Goal: Task Accomplishment & Management: Use online tool/utility

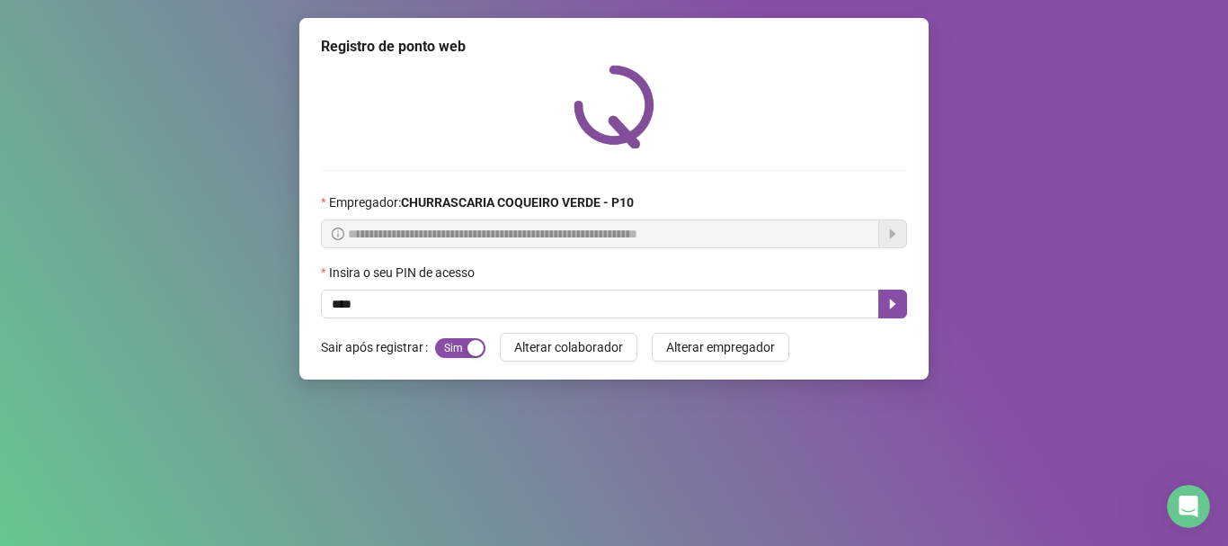
type input "*****"
click at [896, 313] on button "button" at bounding box center [892, 303] width 29 height 29
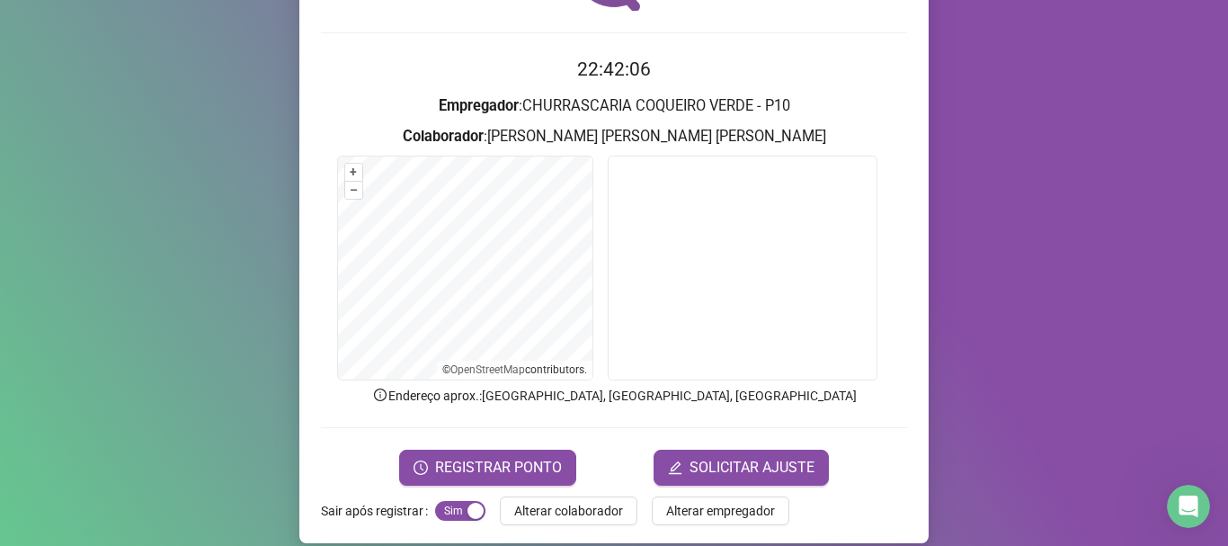
scroll to position [156, 0]
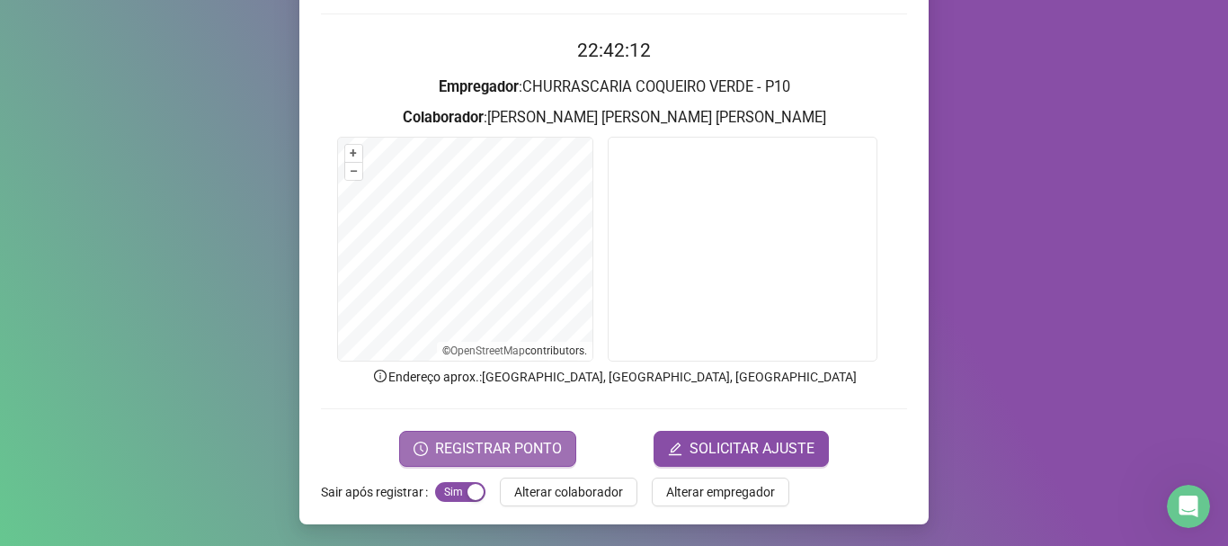
click at [509, 456] on span "REGISTRAR PONTO" at bounding box center [498, 449] width 127 height 22
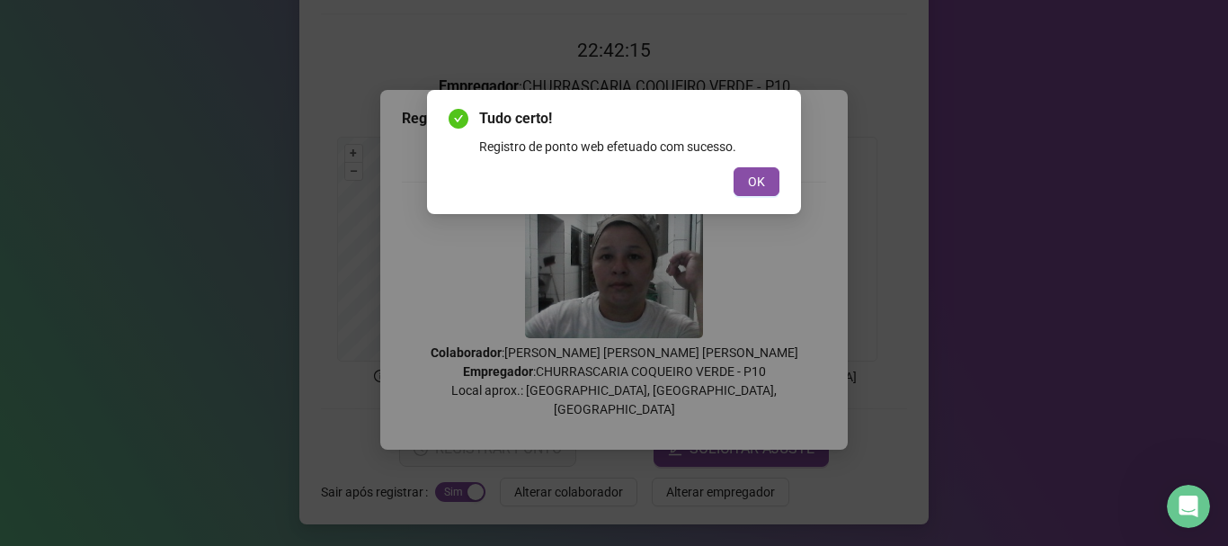
click at [769, 163] on div "Tudo certo! Registro de ponto web efetuado com sucesso. OK" at bounding box center [614, 152] width 331 height 88
click at [755, 188] on span "OK" at bounding box center [756, 182] width 17 height 20
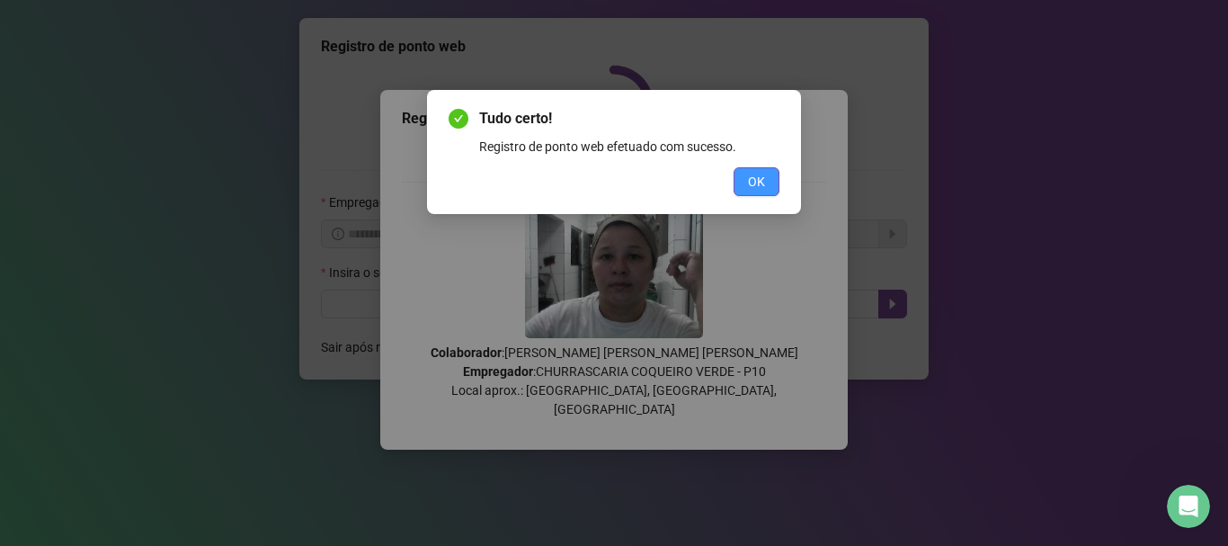
scroll to position [0, 0]
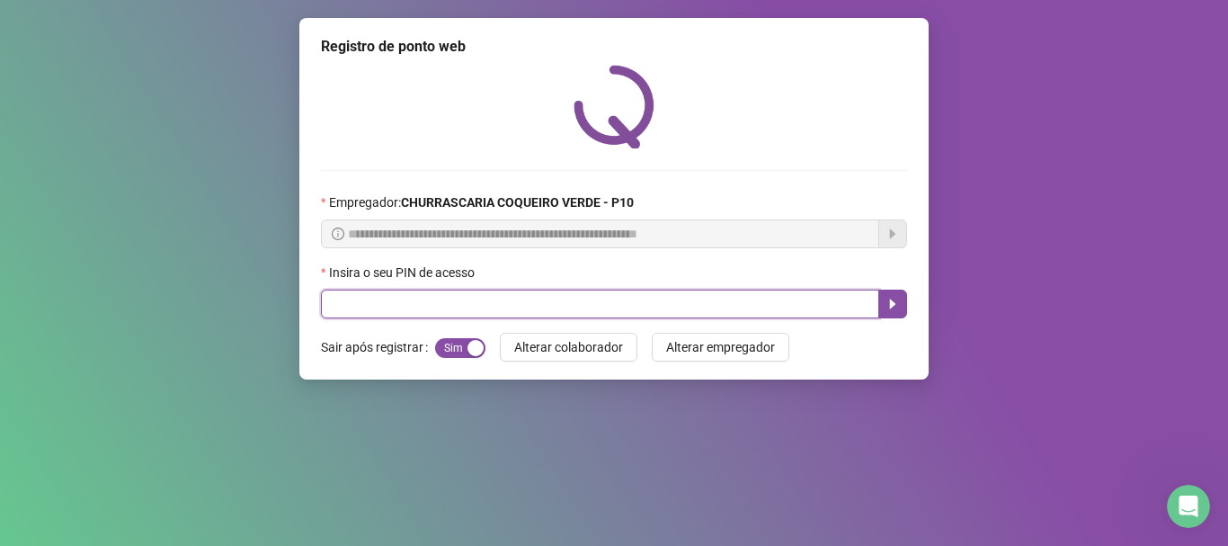
click at [464, 304] on input "text" at bounding box center [600, 303] width 558 height 29
type input "*****"
click at [886, 302] on icon "caret-right" at bounding box center [893, 304] width 14 height 14
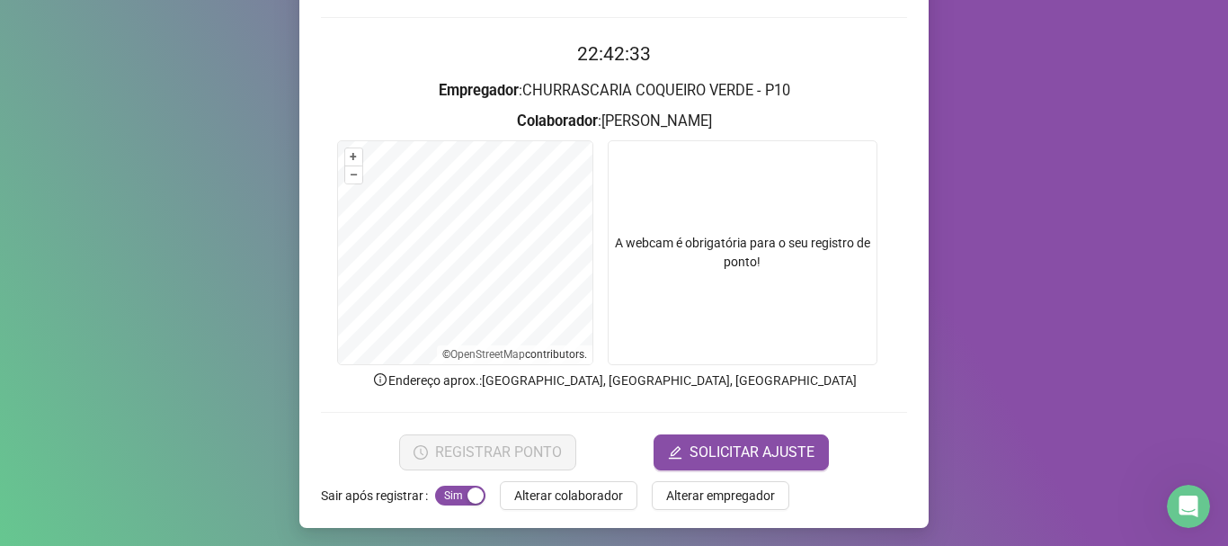
scroll to position [156, 0]
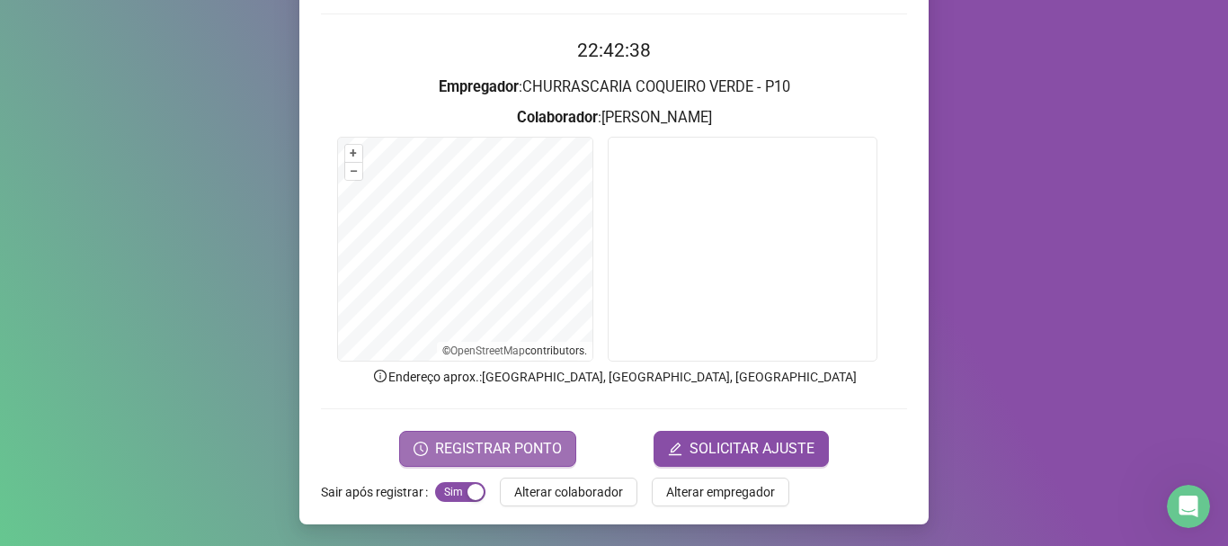
click at [534, 442] on span "REGISTRAR PONTO" at bounding box center [498, 449] width 127 height 22
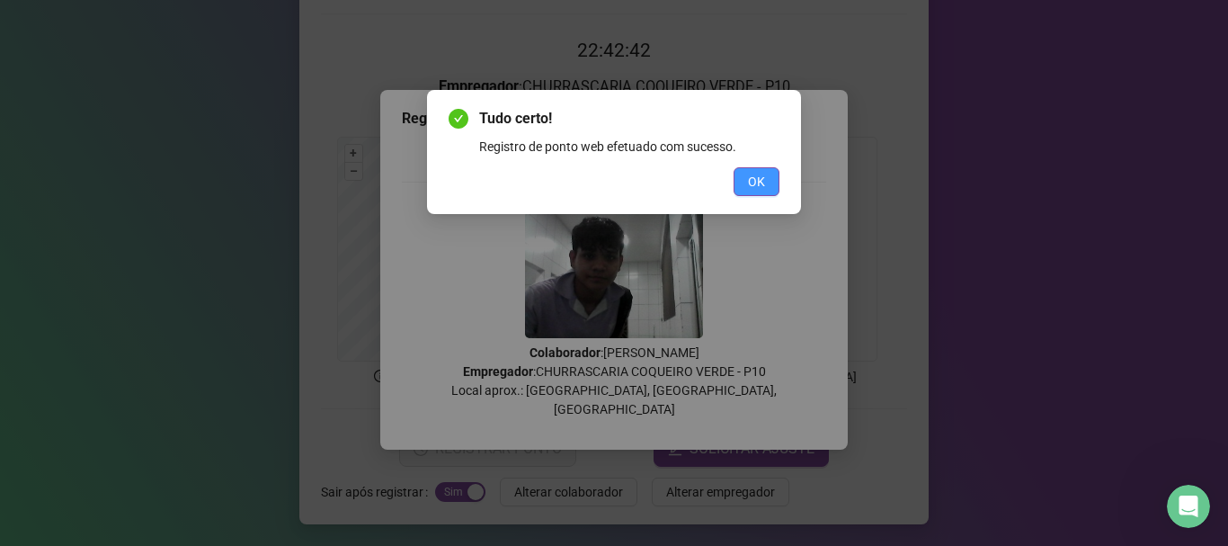
click at [760, 186] on span "OK" at bounding box center [756, 182] width 17 height 20
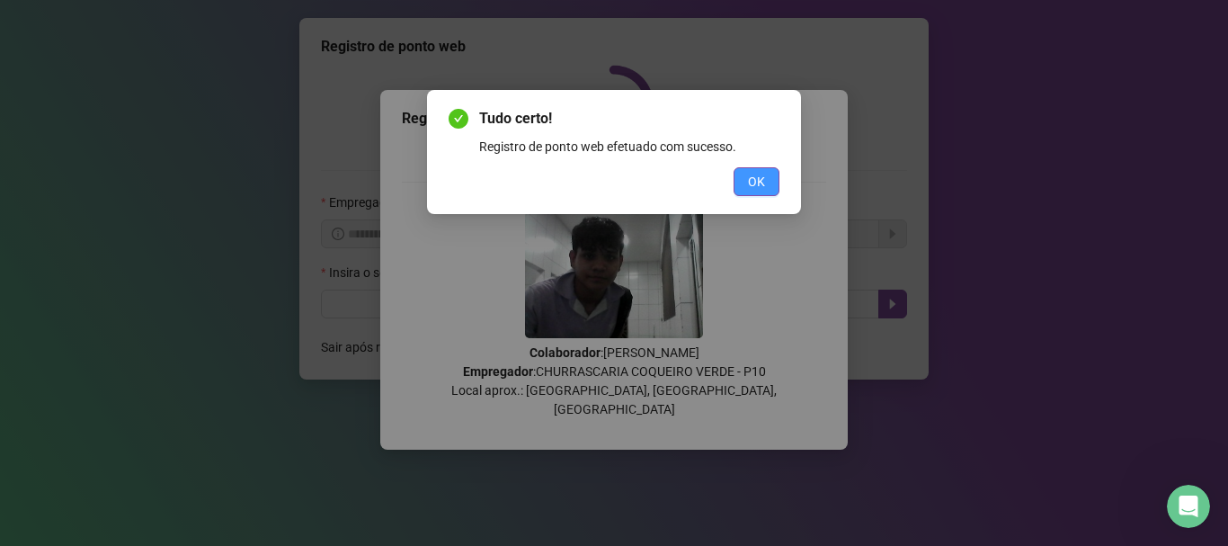
scroll to position [0, 0]
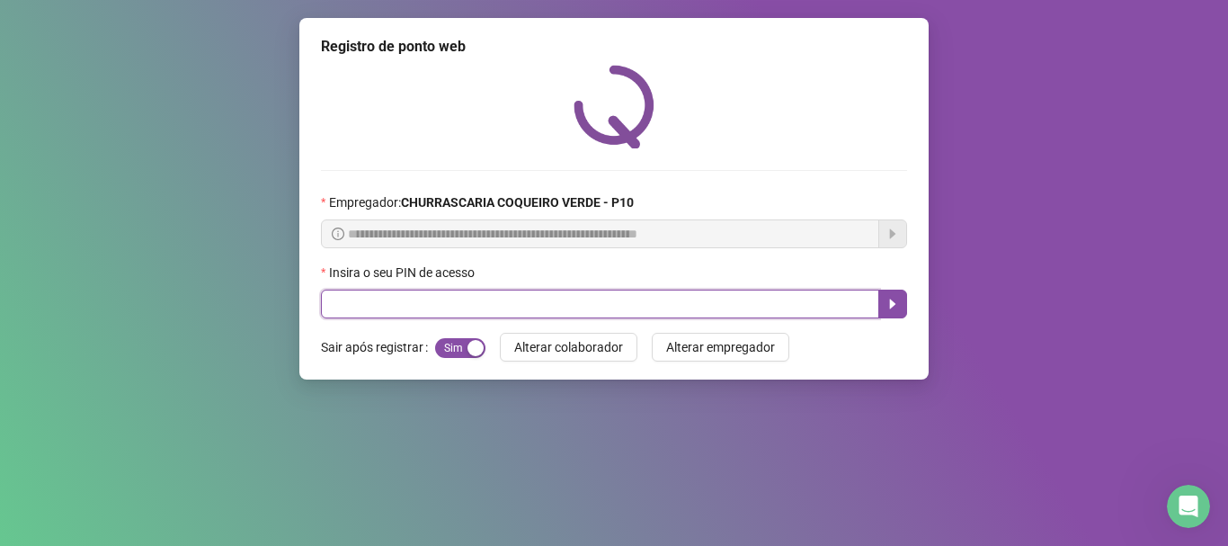
click at [351, 305] on input "text" at bounding box center [600, 303] width 558 height 29
type input "*****"
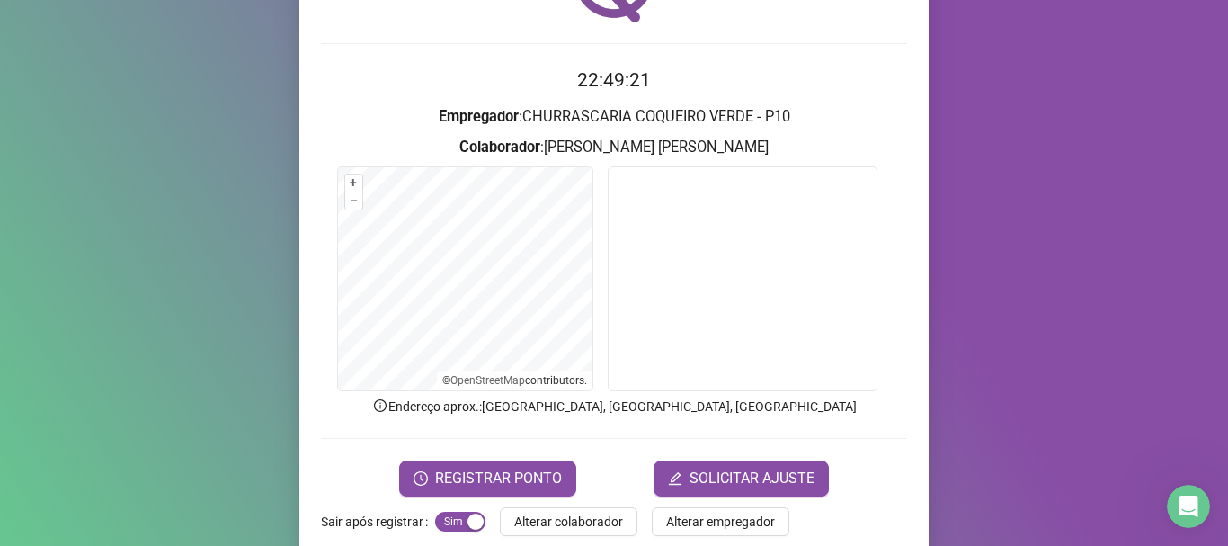
scroll to position [156, 0]
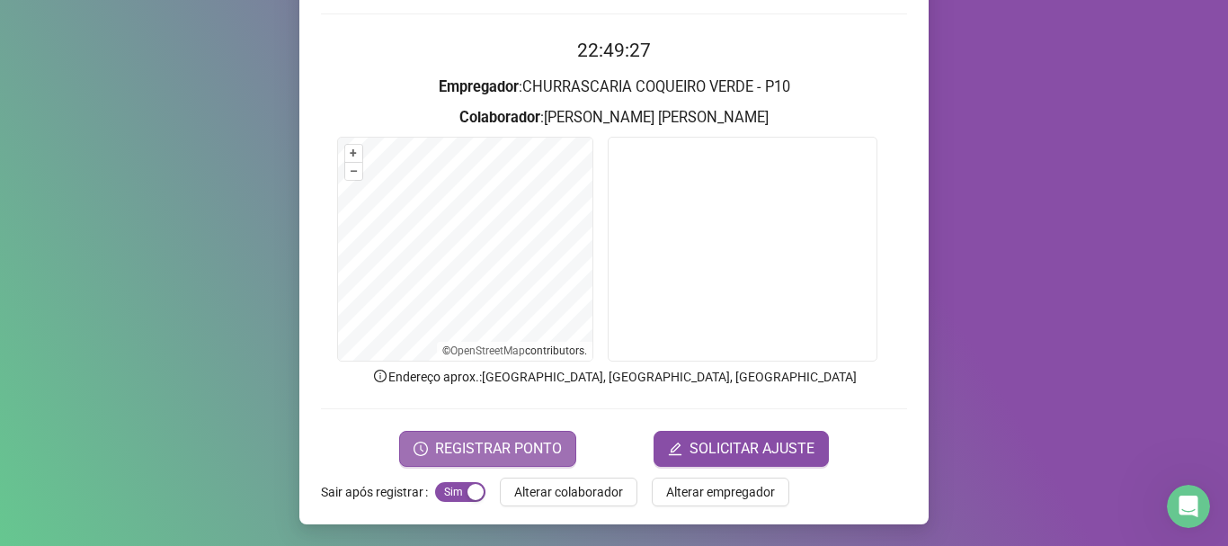
click at [540, 438] on span "REGISTRAR PONTO" at bounding box center [498, 449] width 127 height 22
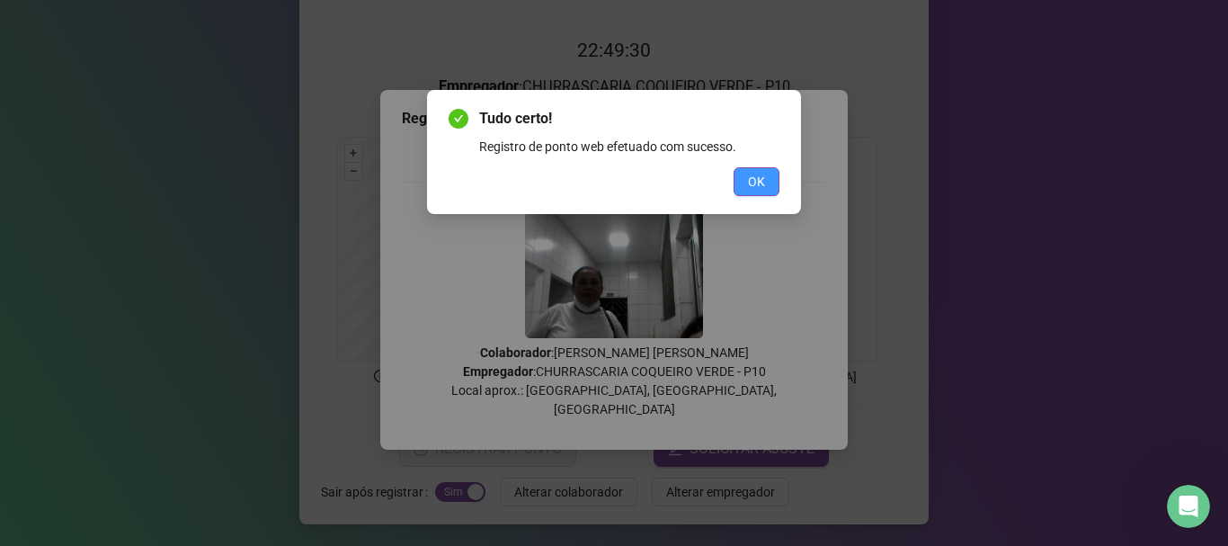
click at [737, 175] on button "OK" at bounding box center [757, 181] width 46 height 29
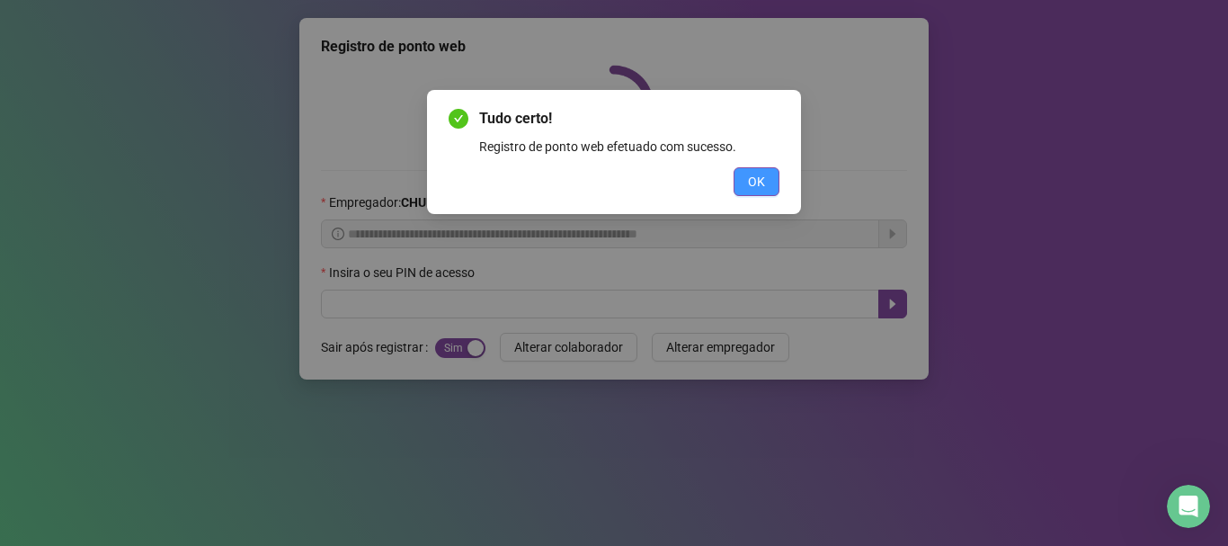
scroll to position [0, 0]
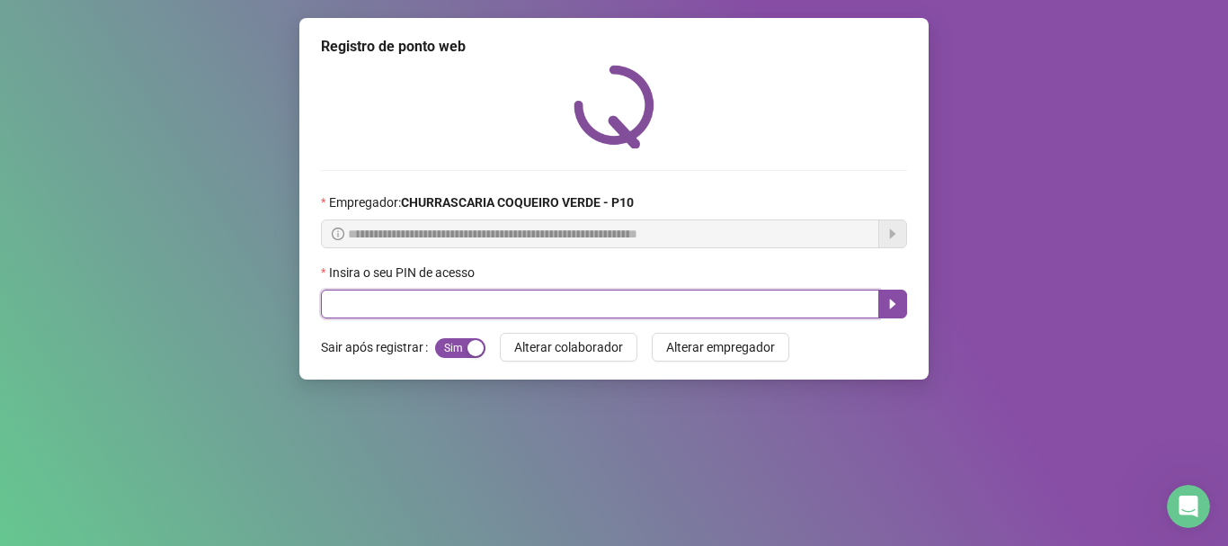
click at [465, 303] on input "text" at bounding box center [600, 303] width 558 height 29
type input "*****"
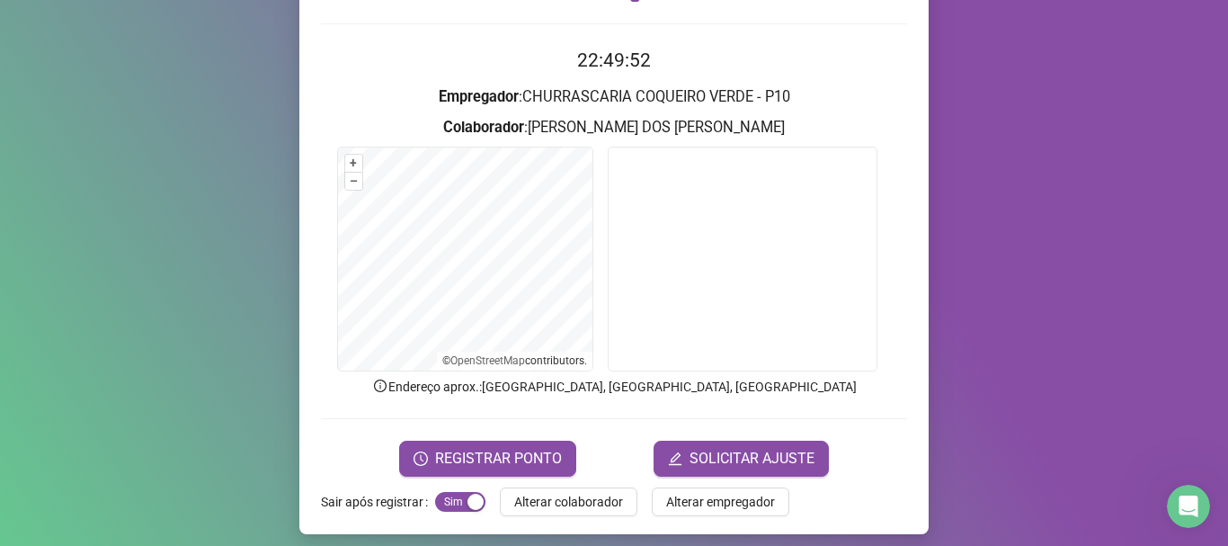
scroll to position [156, 0]
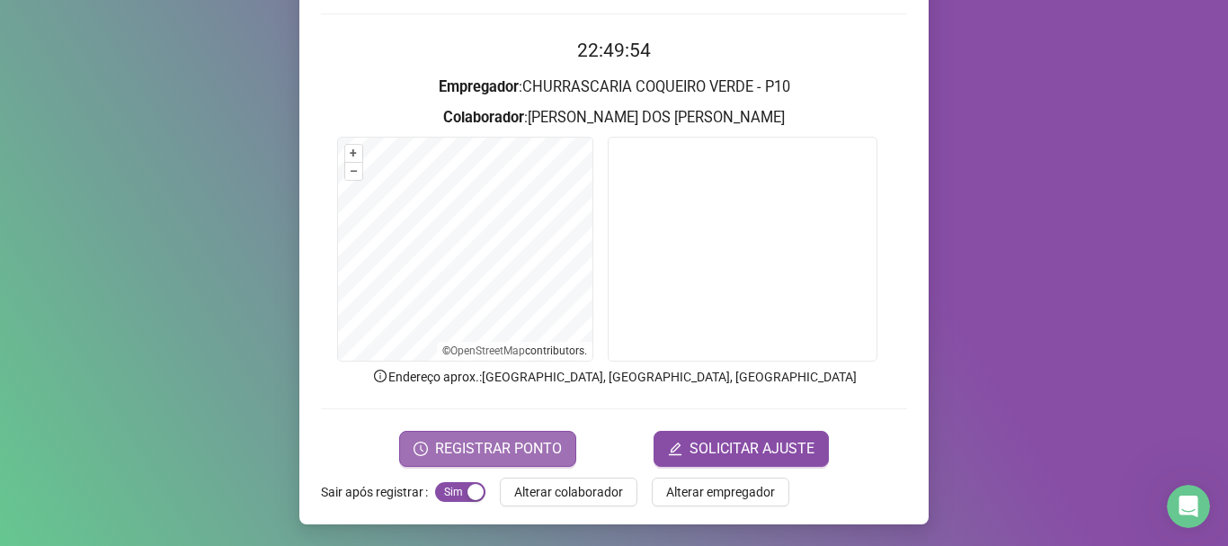
click at [546, 432] on button "REGISTRAR PONTO" at bounding box center [487, 449] width 177 height 36
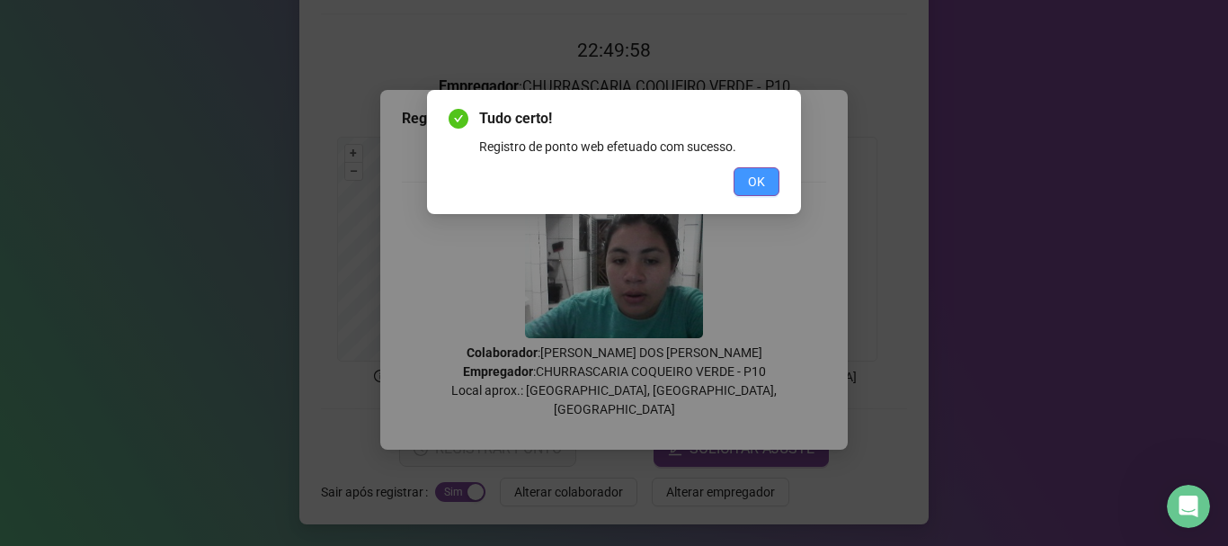
click at [761, 184] on span "OK" at bounding box center [756, 182] width 17 height 20
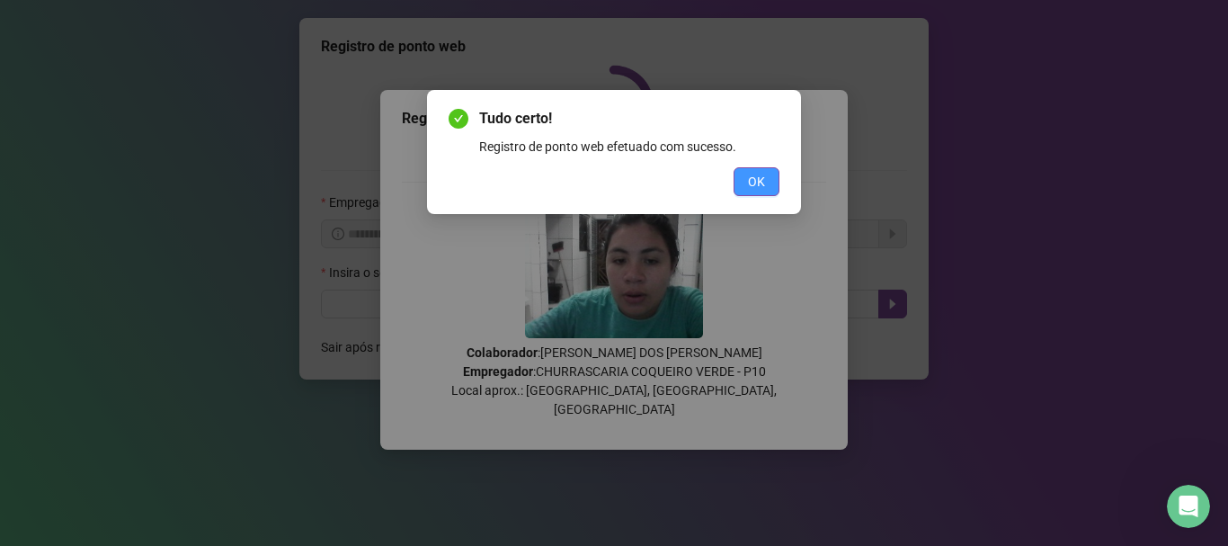
scroll to position [0, 0]
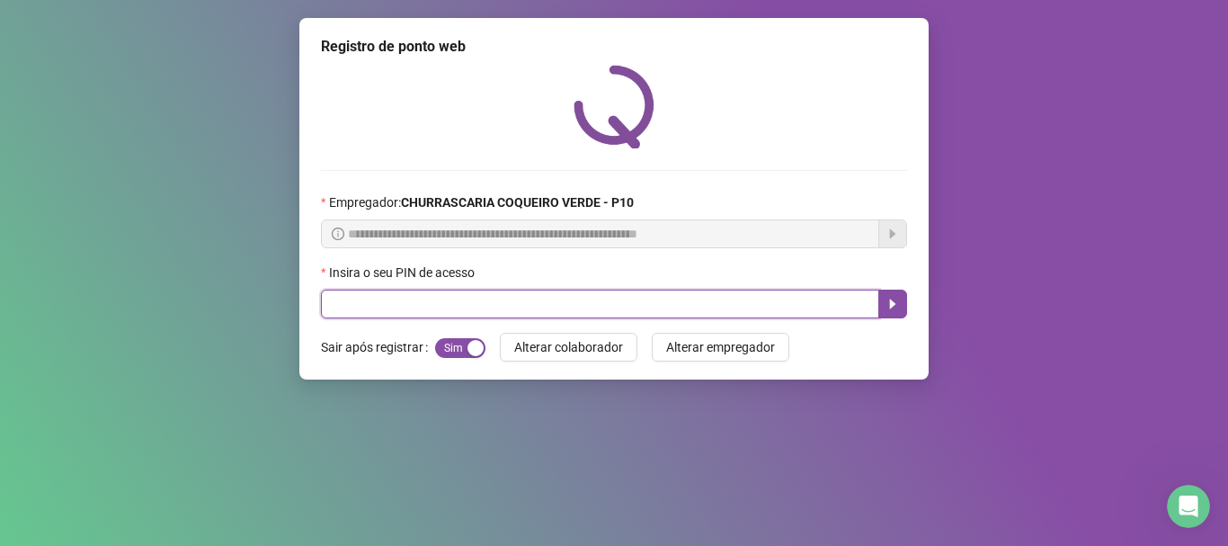
click at [468, 299] on input "text" at bounding box center [600, 303] width 558 height 29
type input "*****"
click at [893, 306] on icon "caret-right" at bounding box center [893, 304] width 6 height 10
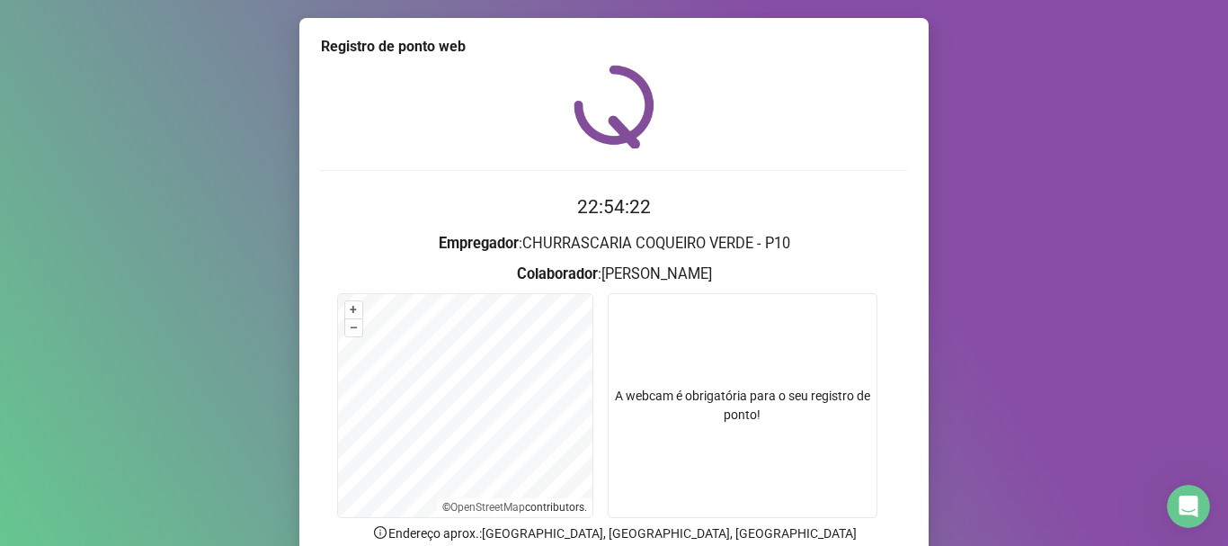
scroll to position [156, 0]
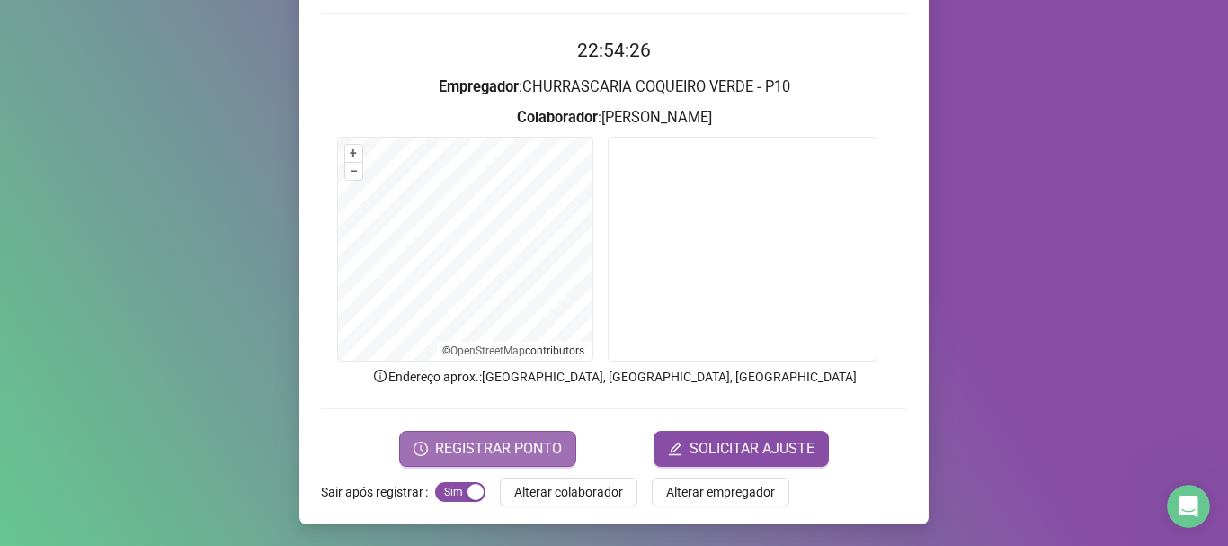
click at [551, 450] on span "REGISTRAR PONTO" at bounding box center [498, 449] width 127 height 22
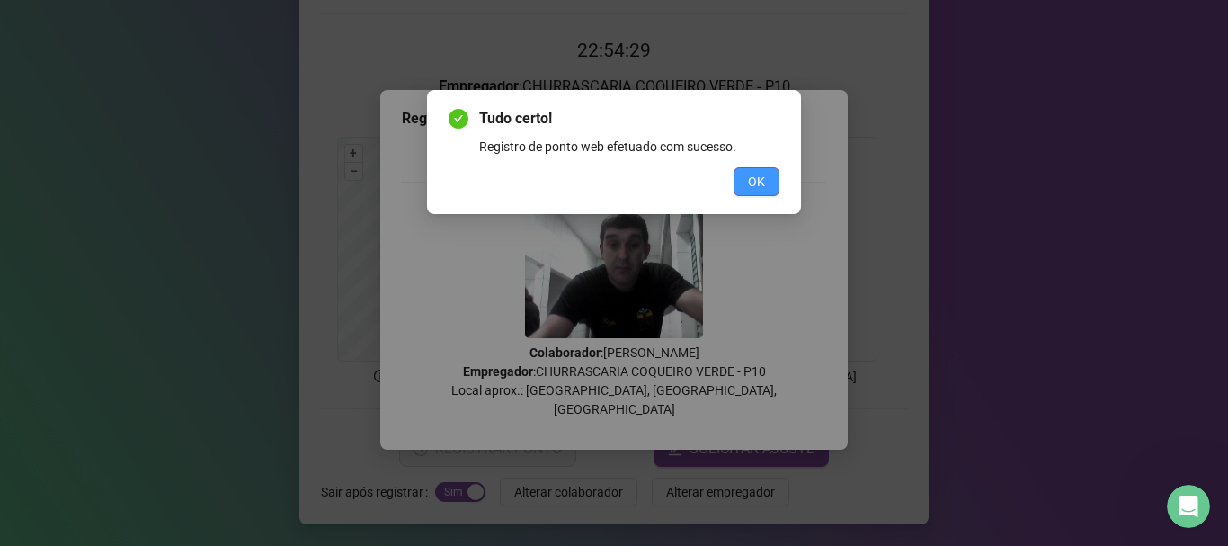
click at [773, 191] on button "OK" at bounding box center [757, 181] width 46 height 29
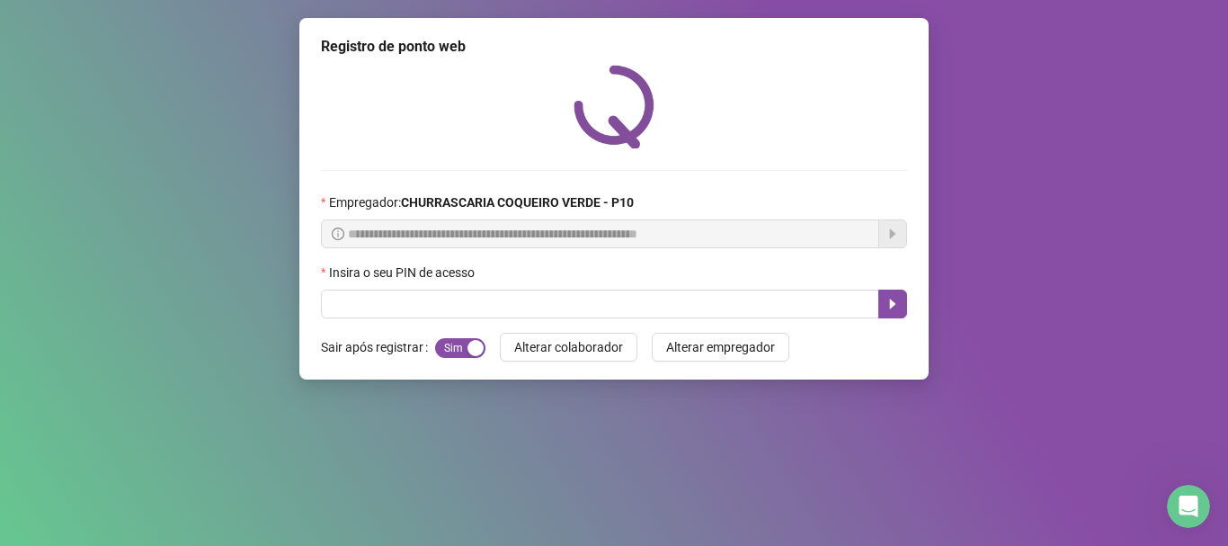
scroll to position [0, 0]
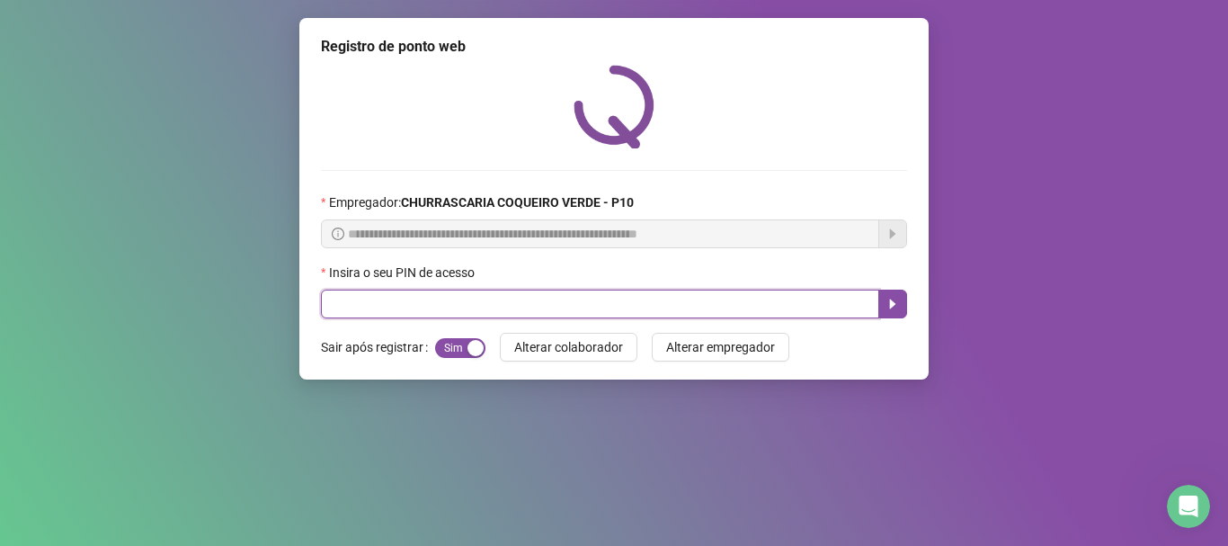
click at [522, 297] on input "text" at bounding box center [600, 303] width 558 height 29
type input "*****"
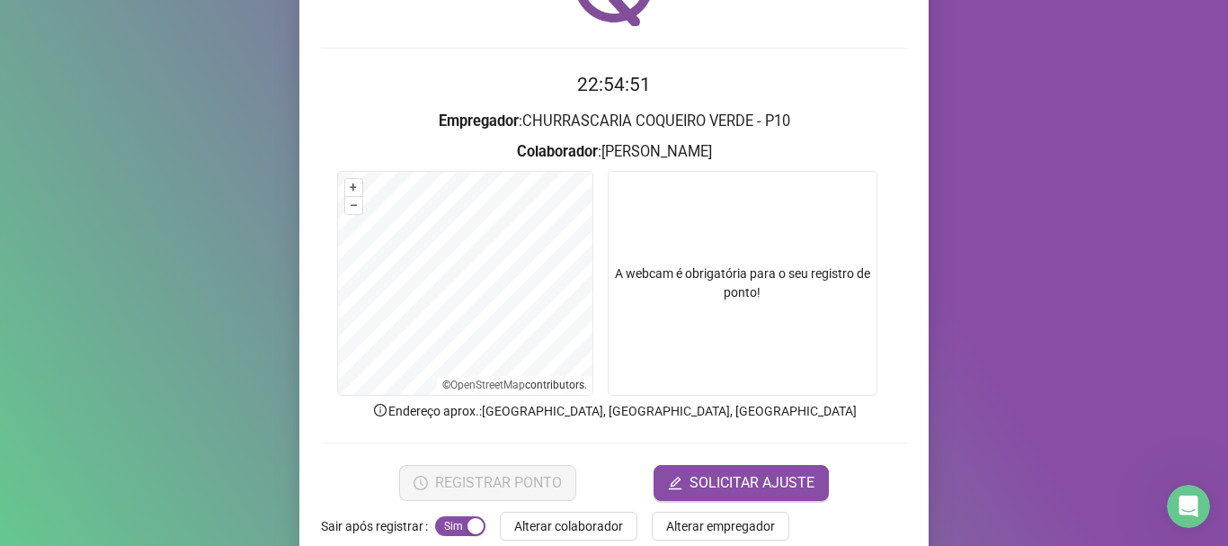
scroll to position [156, 0]
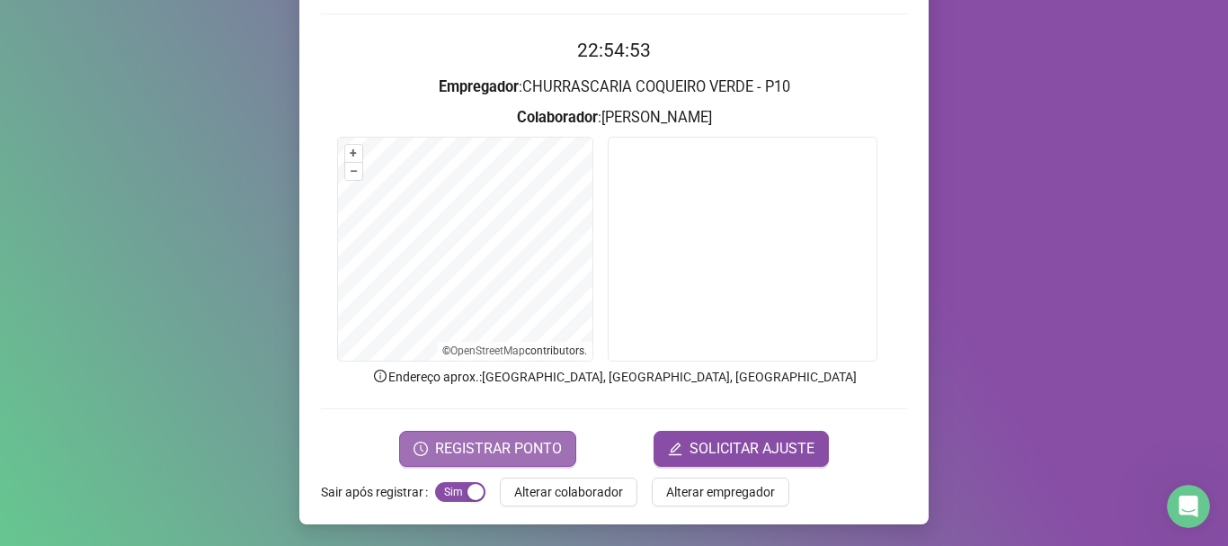
click at [538, 448] on span "REGISTRAR PONTO" at bounding box center [498, 449] width 127 height 22
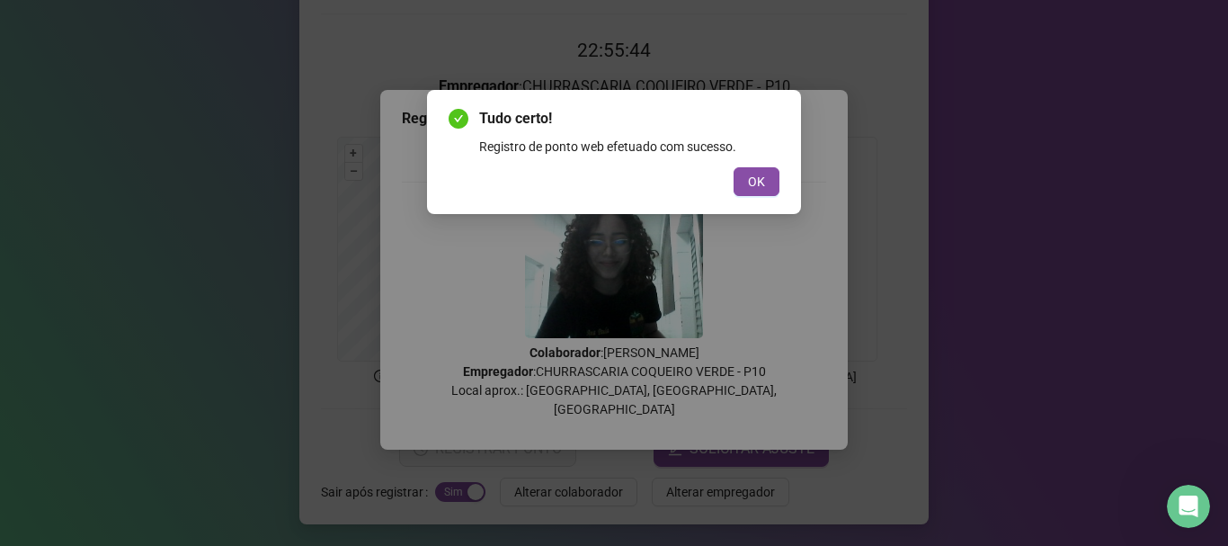
click at [747, 176] on button "OK" at bounding box center [757, 181] width 46 height 29
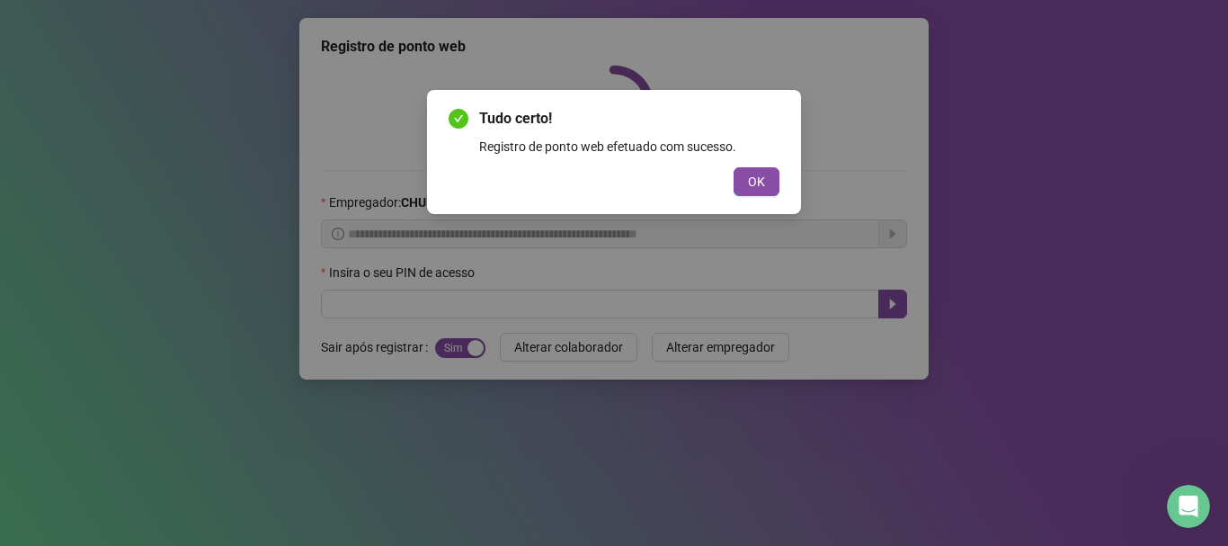
scroll to position [0, 0]
